Goal: Check status: Check status

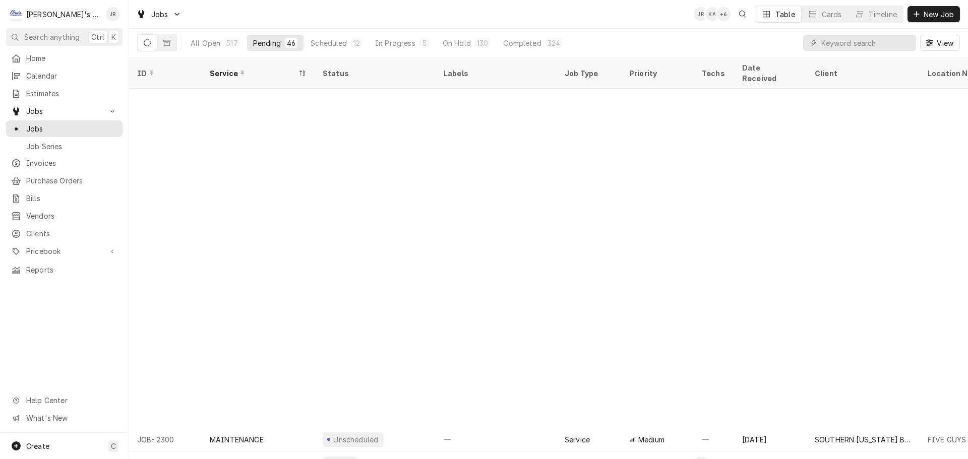
scroll to position [363, 0]
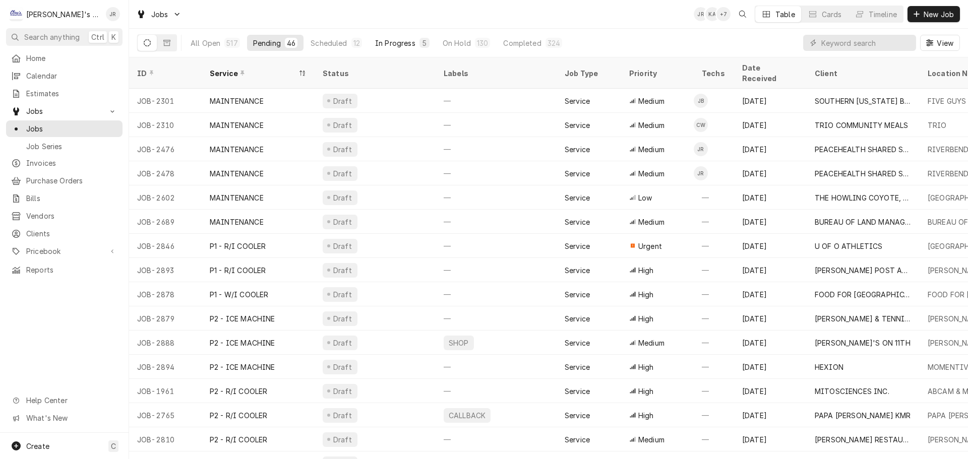
click at [400, 49] on button "In Progress 5" at bounding box center [402, 43] width 67 height 16
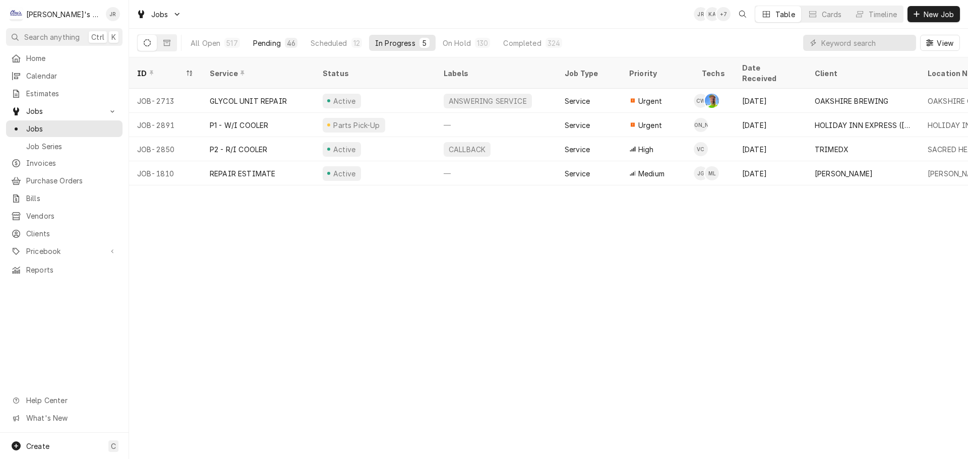
click at [287, 45] on div "46" at bounding box center [291, 43] width 9 height 11
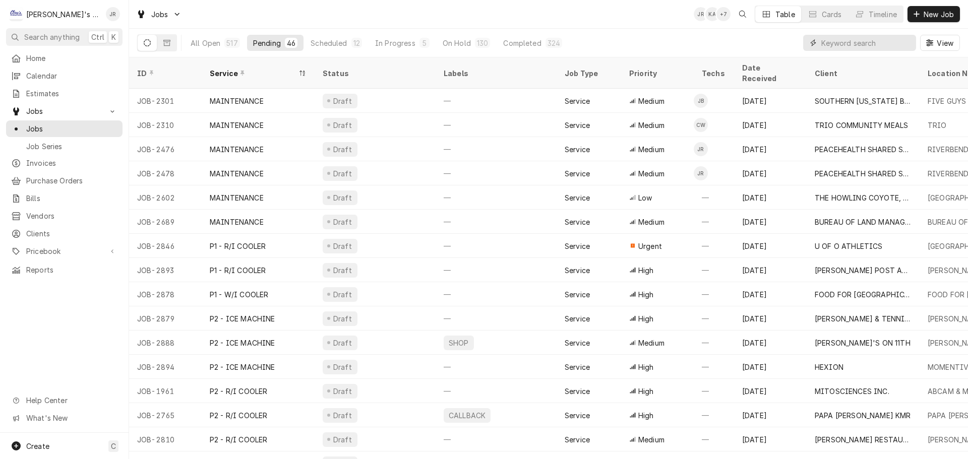
click at [842, 37] on input "Dynamic Content Wrapper" at bounding box center [867, 43] width 90 height 16
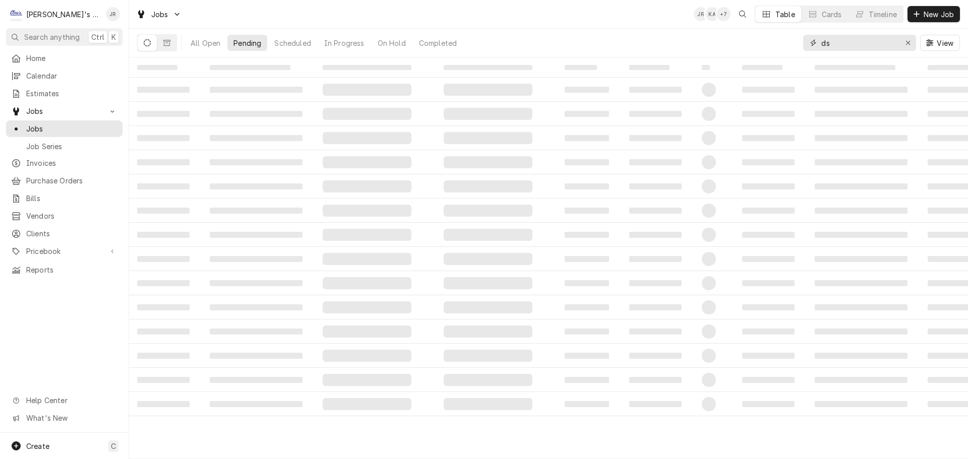
type input "d"
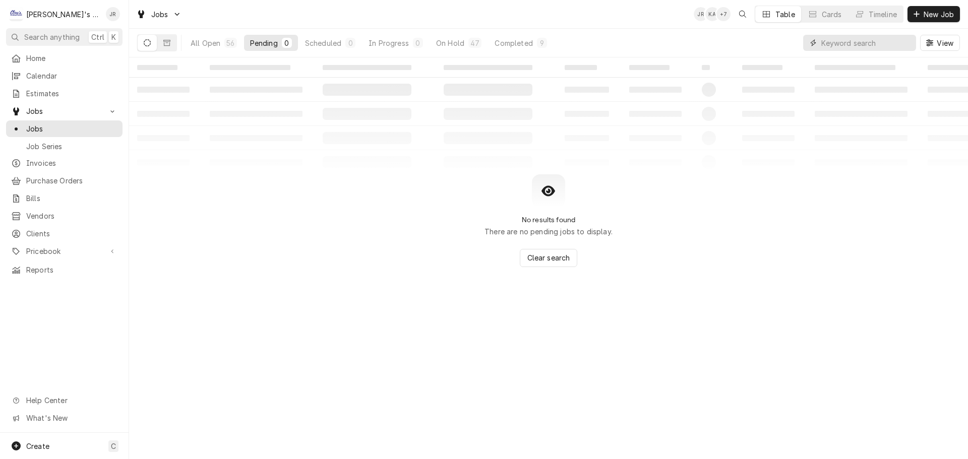
type input "a"
type input "santa [PERSON_NAME]"
click at [438, 47] on div "On Hold" at bounding box center [448, 43] width 28 height 11
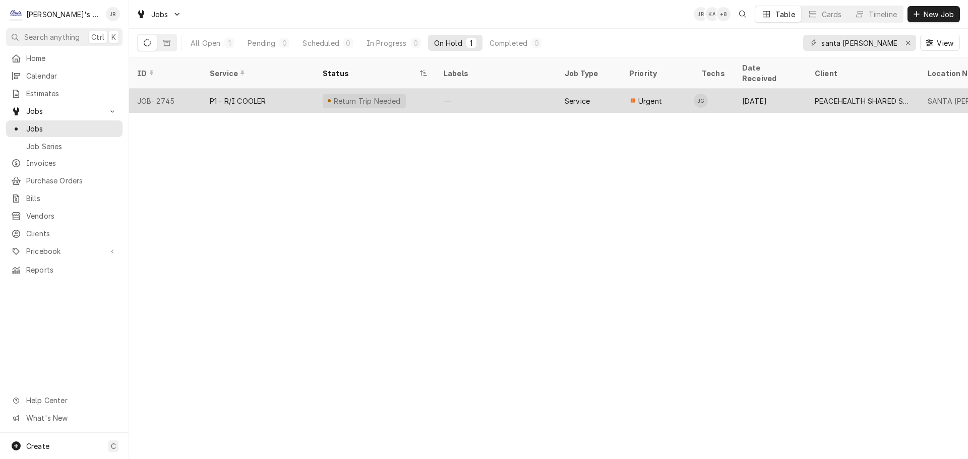
click at [437, 89] on div "—" at bounding box center [496, 101] width 121 height 24
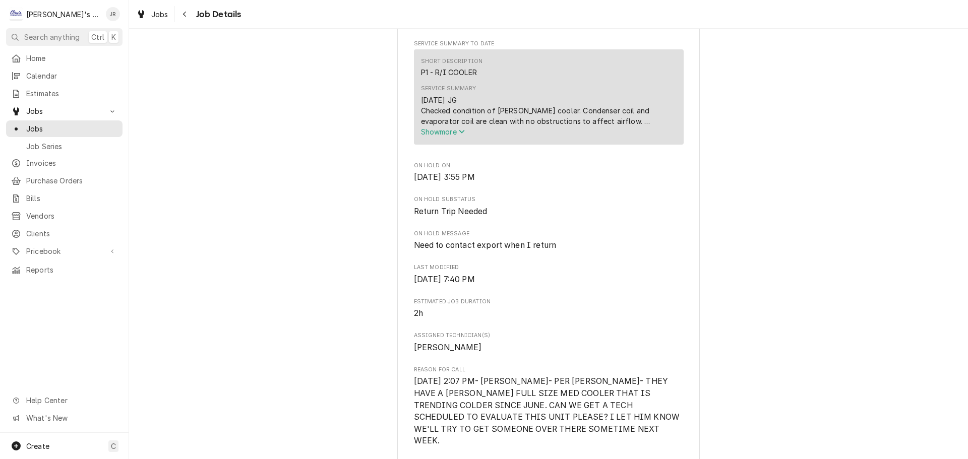
scroll to position [353, 0]
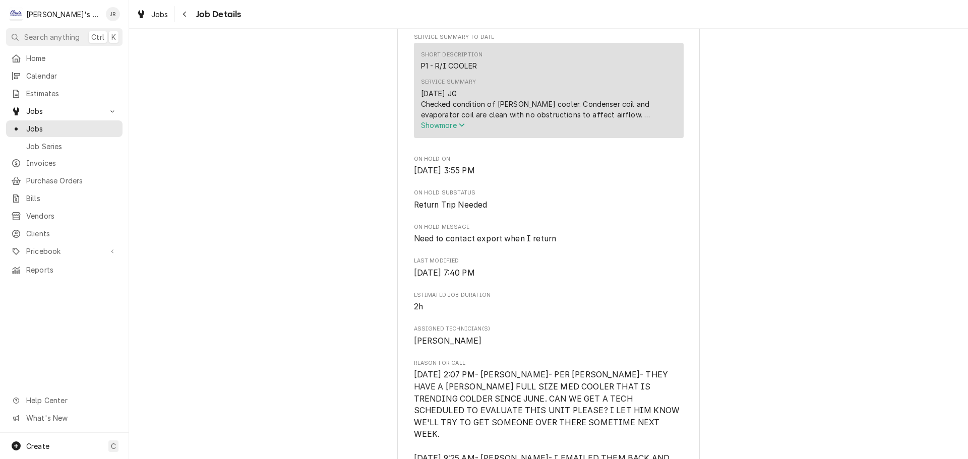
click at [433, 130] on span "Show more" at bounding box center [443, 125] width 44 height 9
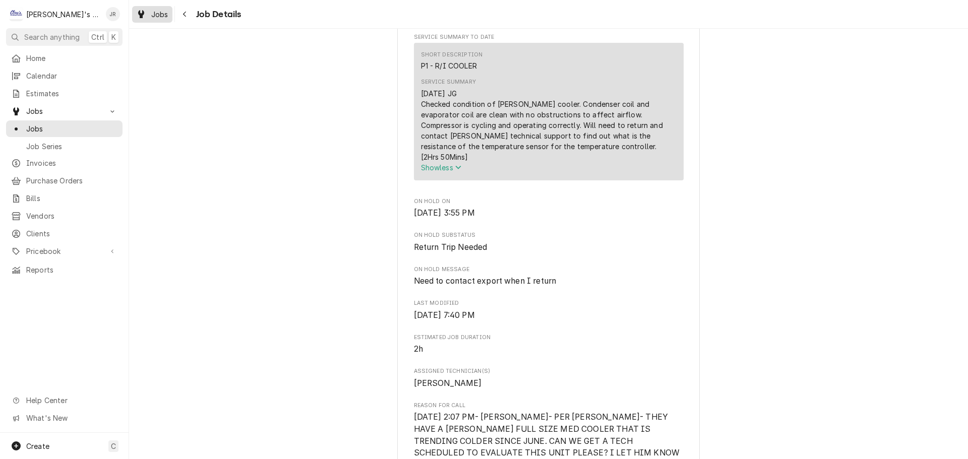
click at [158, 14] on span "Jobs" at bounding box center [159, 14] width 17 height 11
